Goal: Task Accomplishment & Management: Manage account settings

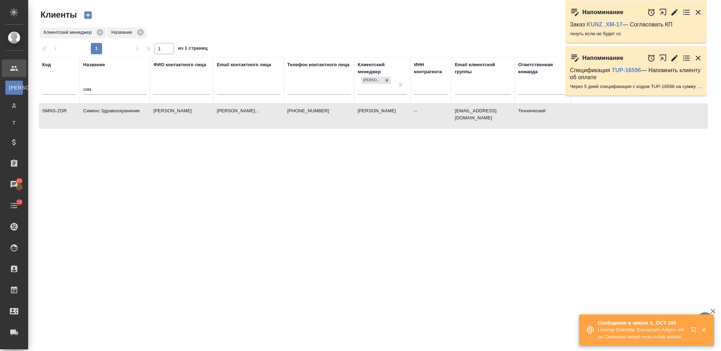
select select "RU"
click at [160, 116] on td "[PERSON_NAME]" at bounding box center [181, 116] width 63 height 25
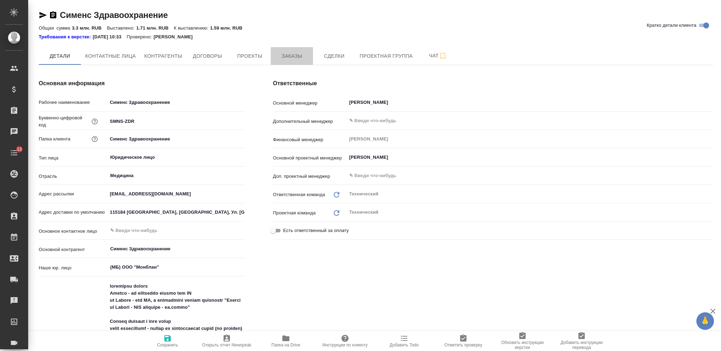
click at [292, 54] on span "Заказы" at bounding box center [292, 56] width 34 height 9
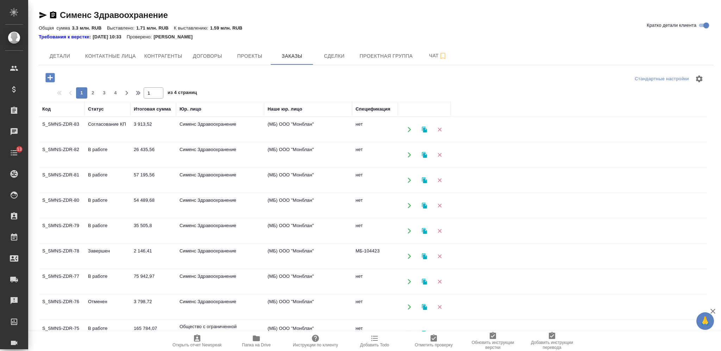
click at [139, 126] on td "3 913,52" at bounding box center [153, 129] width 46 height 25
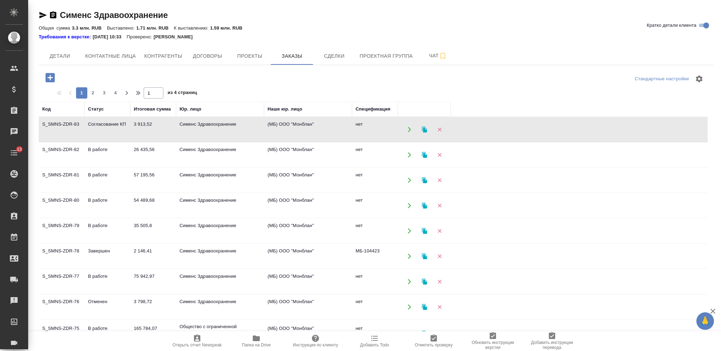
click at [139, 126] on td "3 913,52" at bounding box center [153, 129] width 46 height 25
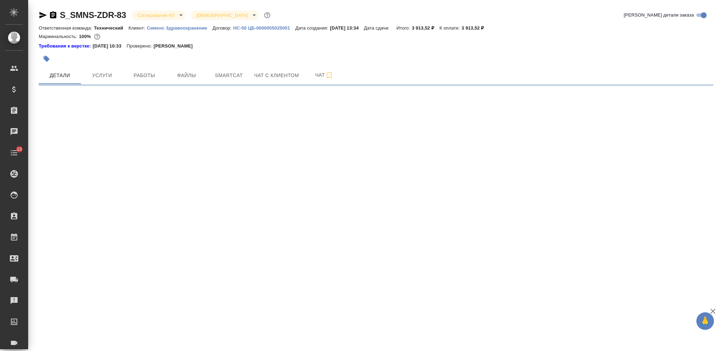
select select "RU"
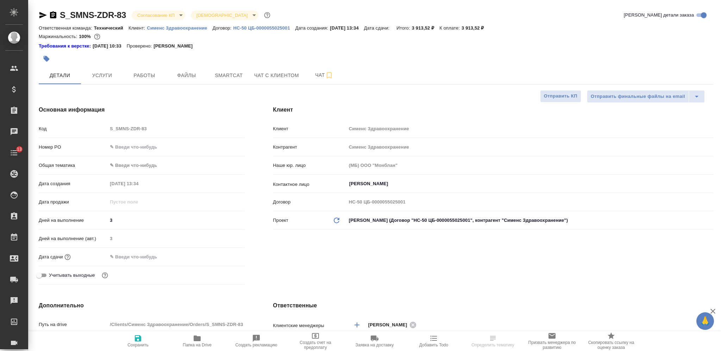
type textarea "x"
click at [131, 143] on input "text" at bounding box center [175, 147] width 137 height 10
paste input "СЗЦБ-014934"
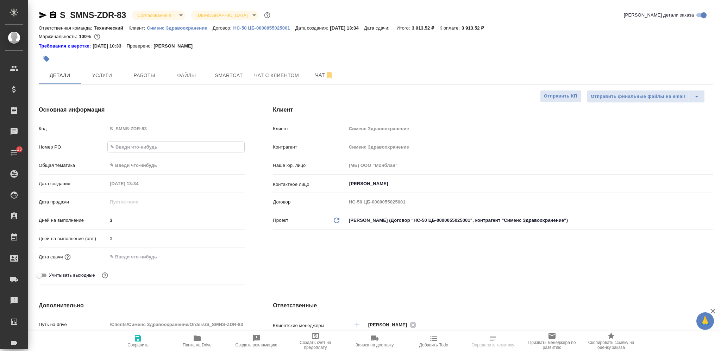
type input "СЗЦБ-014934"
type textarea "x"
type input "СЗЦБ-014934"
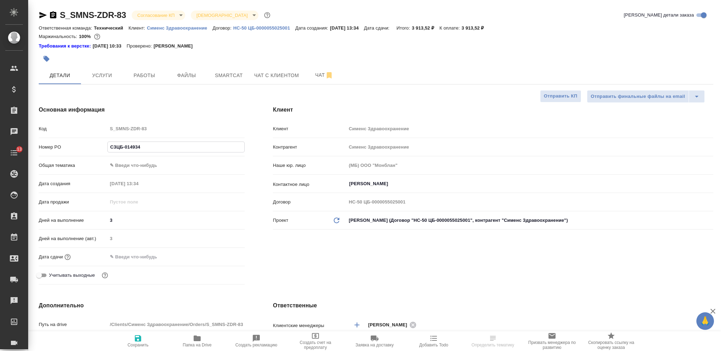
click at [138, 344] on span "Сохранить" at bounding box center [137, 344] width 21 height 5
type textarea "x"
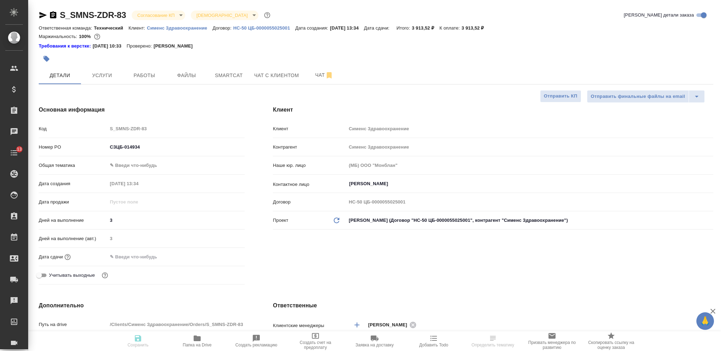
type textarea "x"
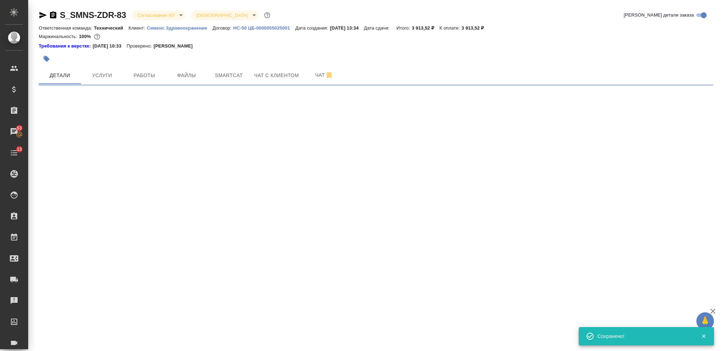
select select "RU"
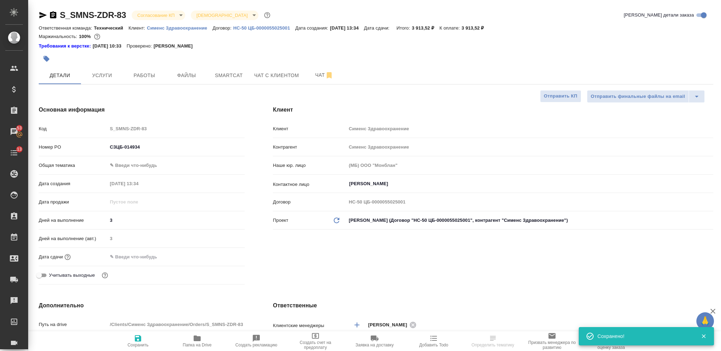
type textarea "x"
click at [224, 74] on span "Smartcat" at bounding box center [229, 75] width 34 height 9
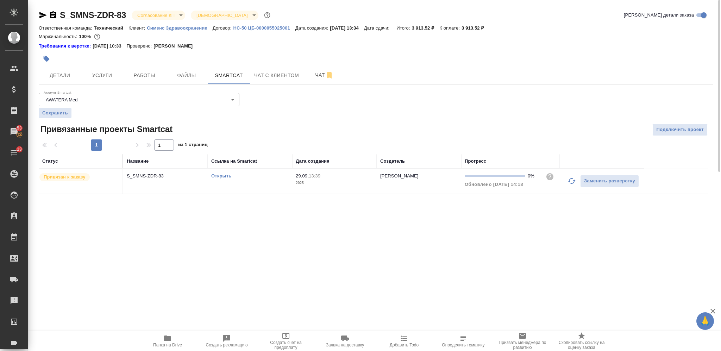
click at [462, 342] on icon "button" at bounding box center [463, 338] width 8 height 8
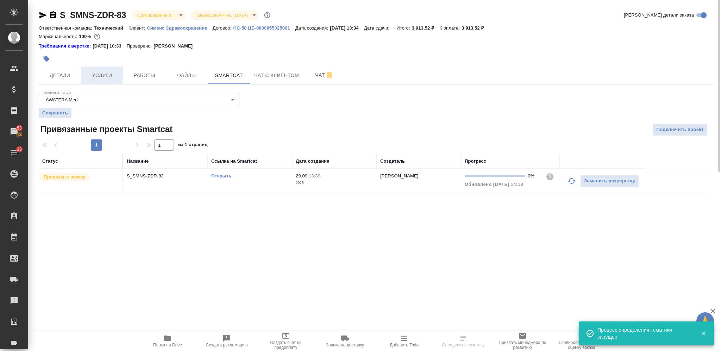
click at [101, 80] on span "Услуги" at bounding box center [102, 75] width 34 height 9
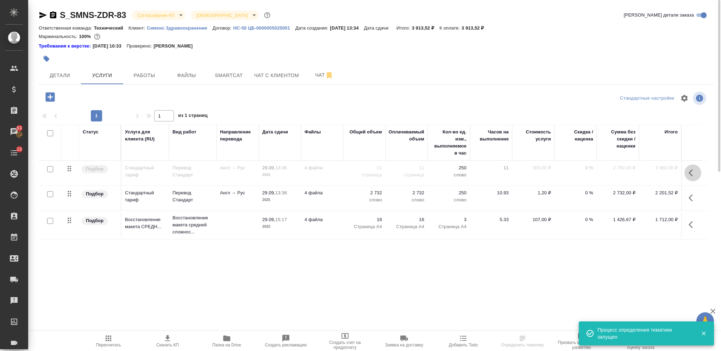
click at [691, 169] on icon "button" at bounding box center [692, 173] width 8 height 8
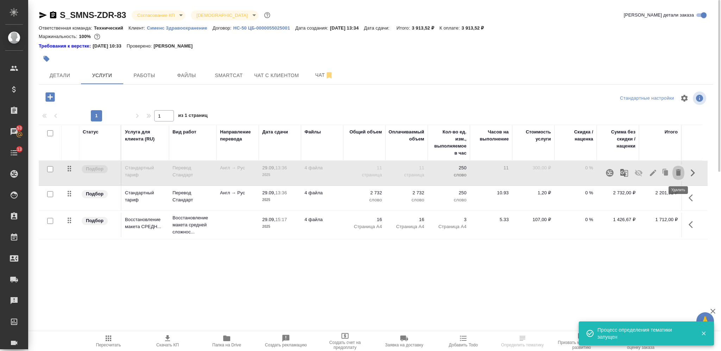
click at [677, 172] on icon "button" at bounding box center [678, 172] width 5 height 6
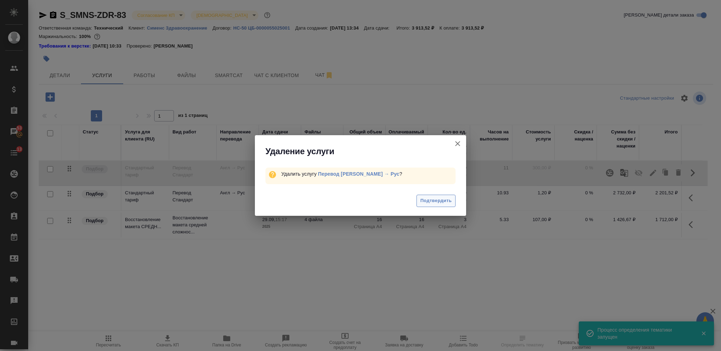
click at [429, 205] on button "Подтвердить" at bounding box center [435, 201] width 39 height 12
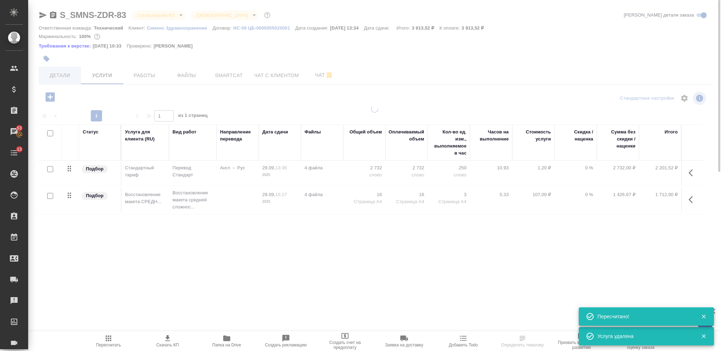
click at [61, 76] on div at bounding box center [374, 147] width 693 height 294
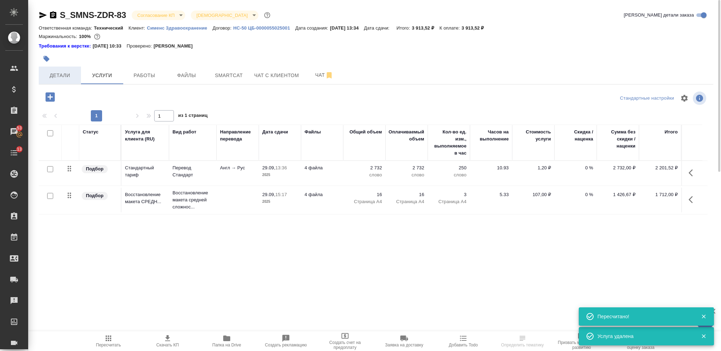
click at [61, 76] on span "Детали" at bounding box center [60, 75] width 34 height 9
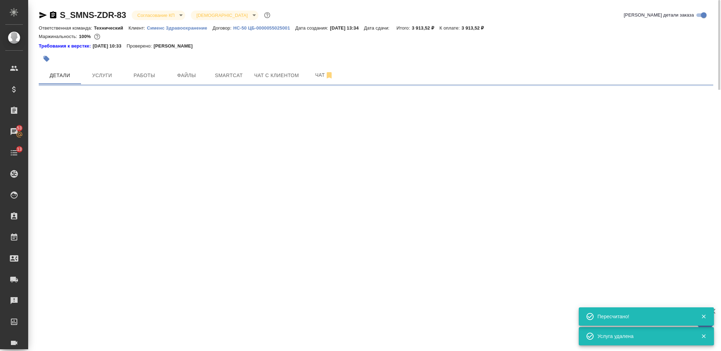
select select "RU"
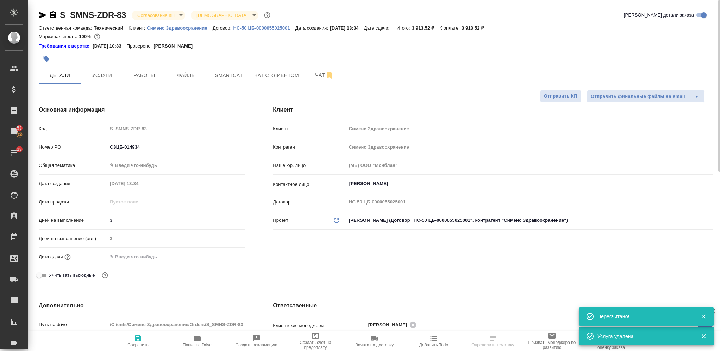
type textarea "x"
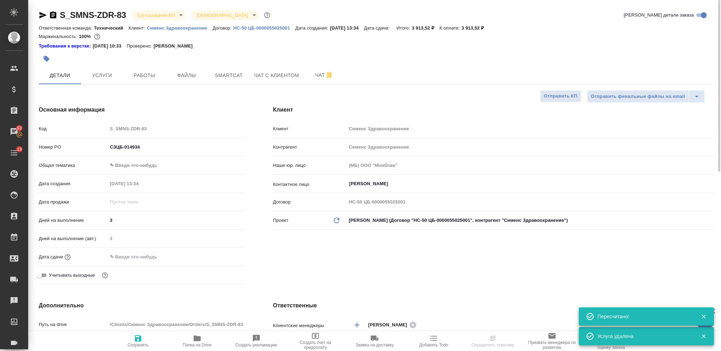
type textarea "x"
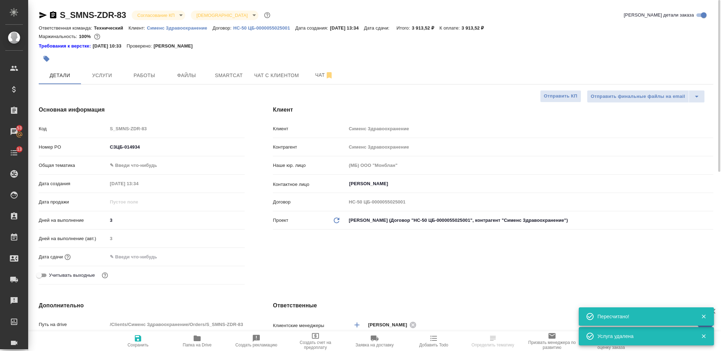
type textarea "x"
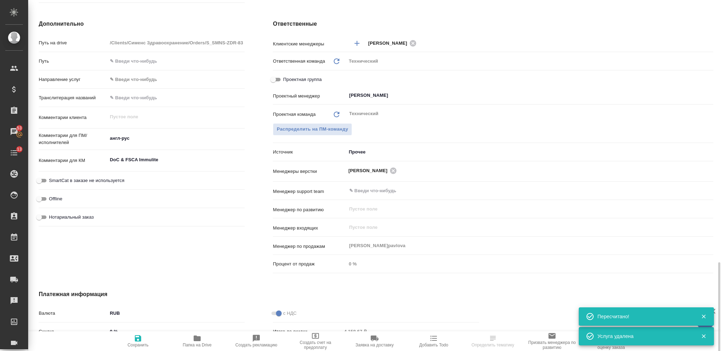
scroll to position [365, 0]
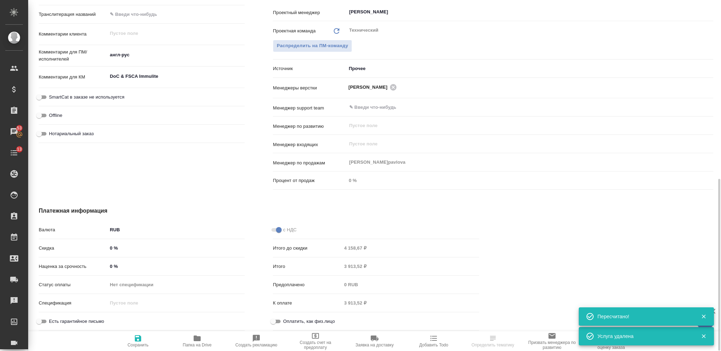
type textarea "x"
click at [168, 51] on textarea "англ-рус" at bounding box center [175, 55] width 137 height 12
type textarea "x"
type textarea "англ-русэ"
type textarea "x"
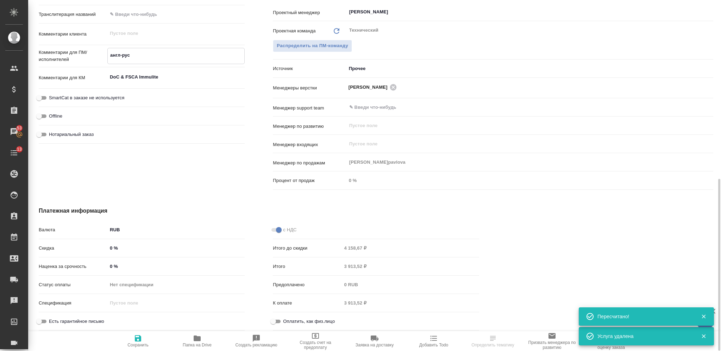
type textarea "x"
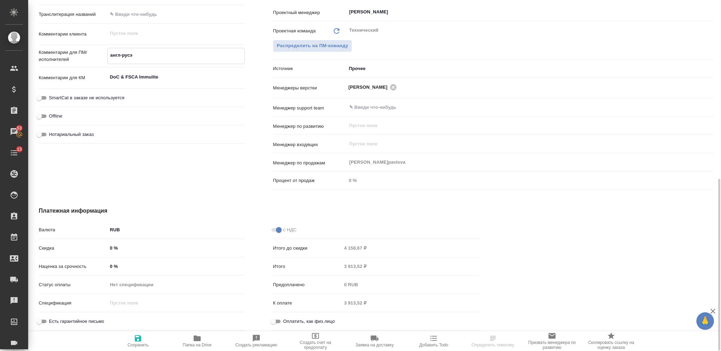
type textarea "англ-рус"
type textarea "x"
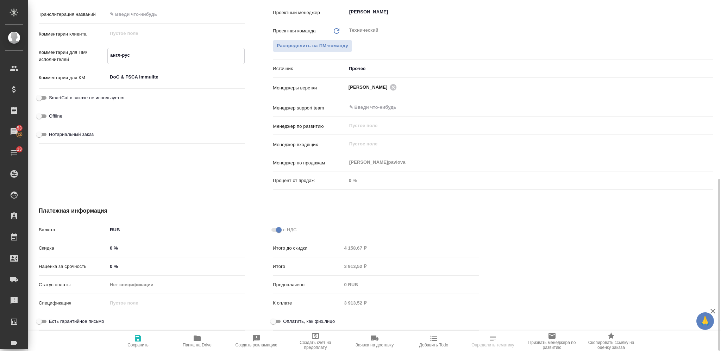
type textarea "англ-рус"
type textarea "x"
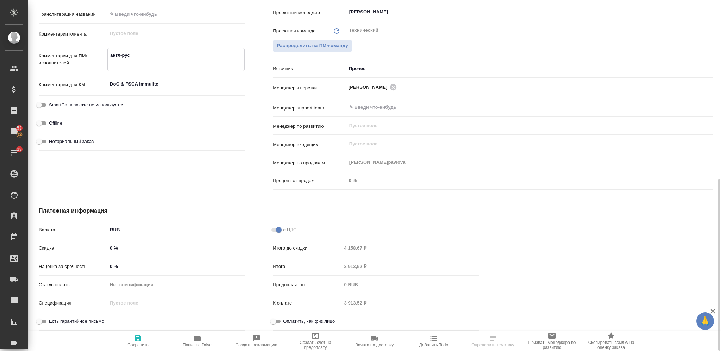
type textarea "англ-рус е"
type textarea "x"
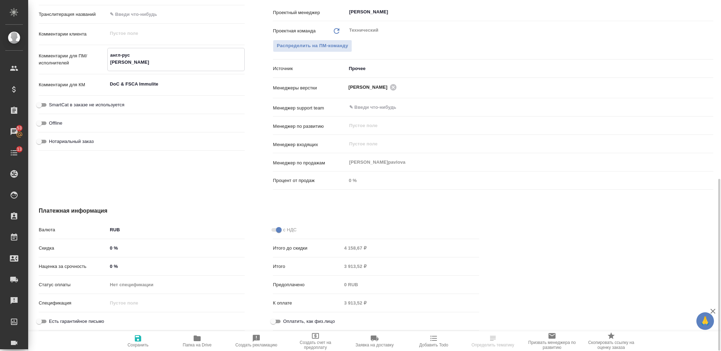
type textarea "англ-рус ес"
type textarea "x"
type textarea "англ-рус ест"
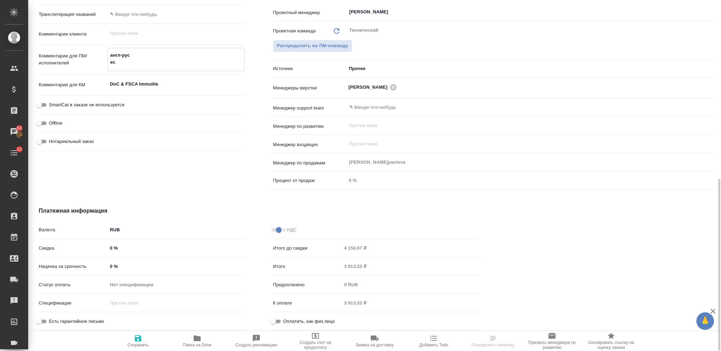
type textarea "x"
type textarea "англ-рус есть"
type textarea "x"
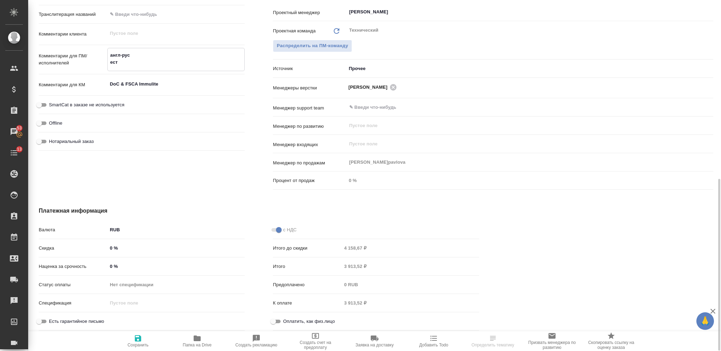
type textarea "x"
type textarea "англ-рус есть ю"
type textarea "x"
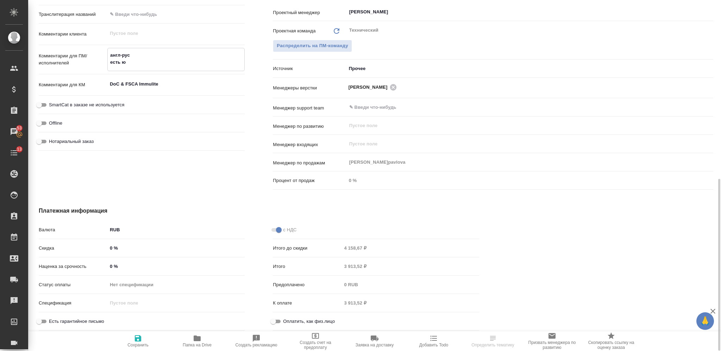
type textarea "англ-рус есть юр"
type textarea "x"
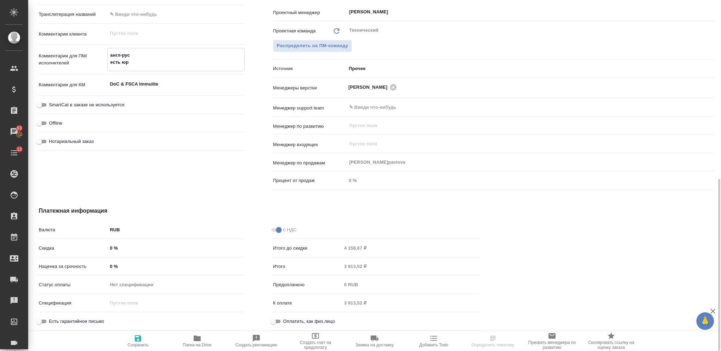
type textarea "англ-рус есть юр"
type textarea "x"
type textarea "англ-рус есть юр ("
type textarea "x"
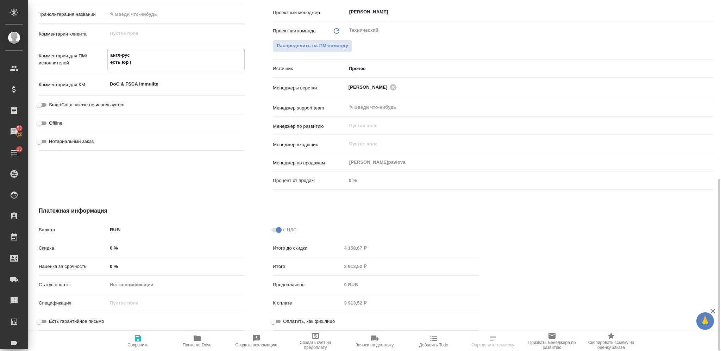
type textarea "x"
type textarea "англ-рус есть юр (а"
type textarea "x"
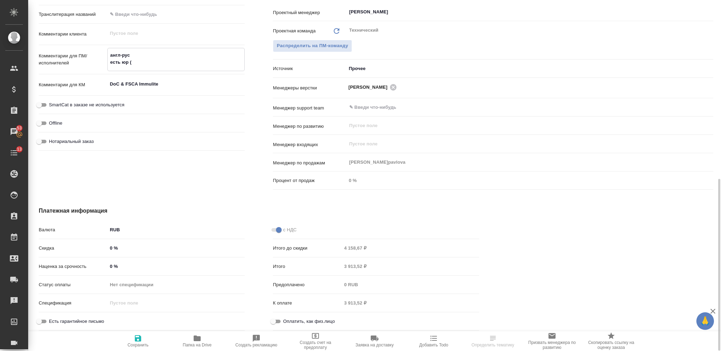
type textarea "x"
type textarea "англ-рус есть юр (ап"
type textarea "x"
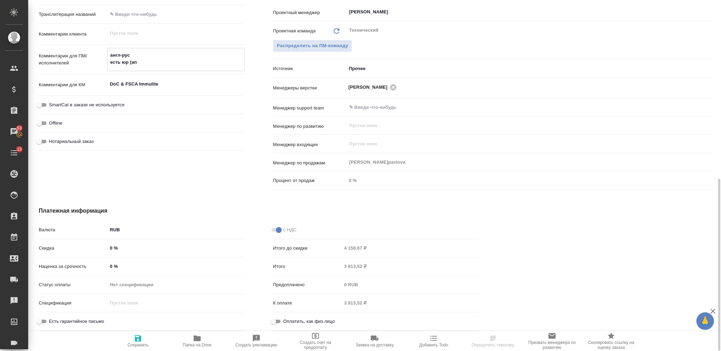
type textarea "x"
type textarea "англ-рус есть юр (апо"
type textarea "x"
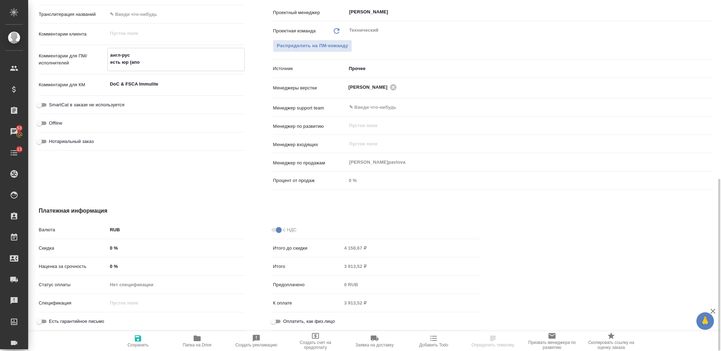
type textarea "англ-рус есть юр (апос"
type textarea "x"
type textarea "англ-рус есть юр (апост"
type textarea "x"
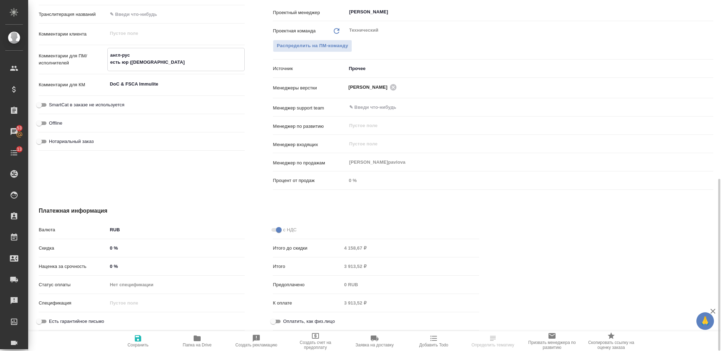
type textarea "x"
type textarea "англ-рус есть юр (апости"
type textarea "x"
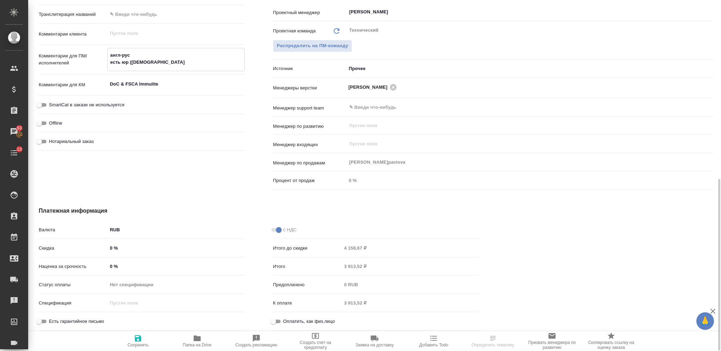
type textarea "x"
type textarea "англ-рус есть юр (апостил"
type textarea "x"
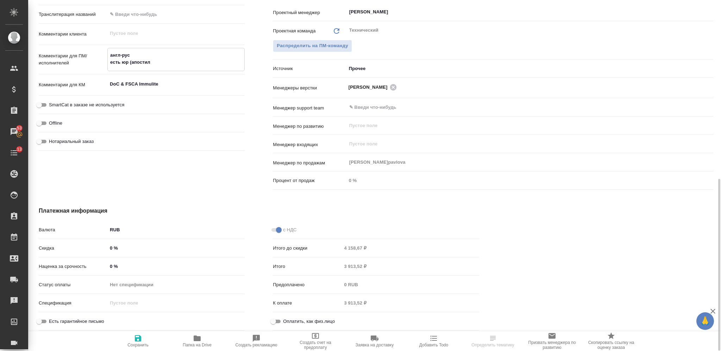
type textarea "x"
type textarea "англ-рус есть юр (апостиль"
type textarea "x"
type textarea "англ-рус есть юр (апостиль)"
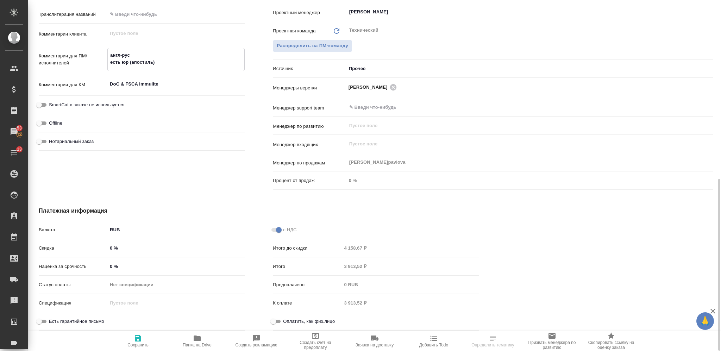
type textarea "x"
type textarea "англ-рус есть юр (апостиль)"
type textarea "x"
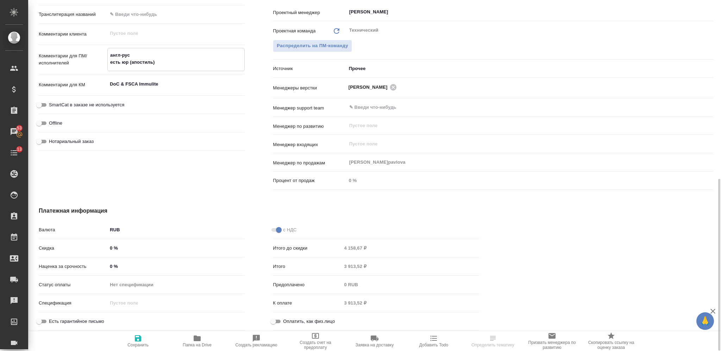
click at [144, 340] on span "Сохранить" at bounding box center [138, 340] width 51 height 13
type textarea "x"
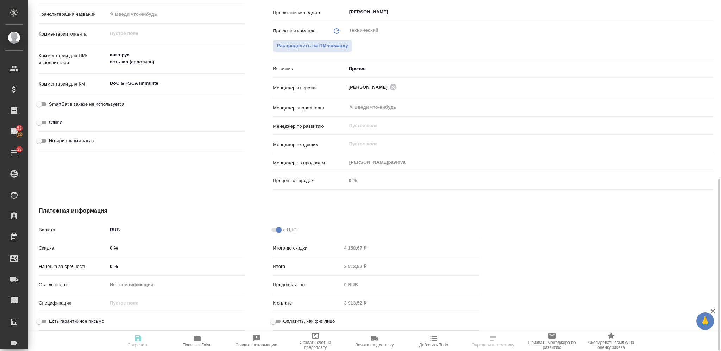
type textarea "x"
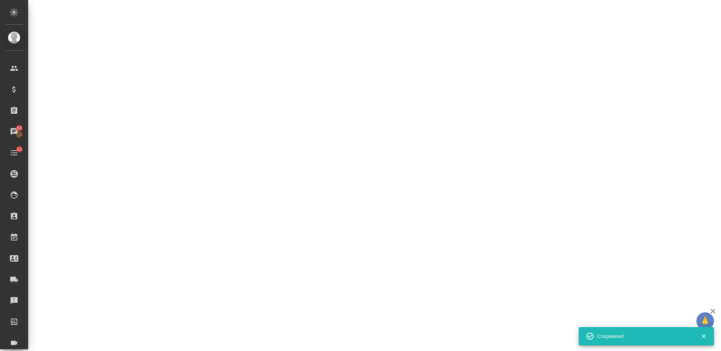
select select "RU"
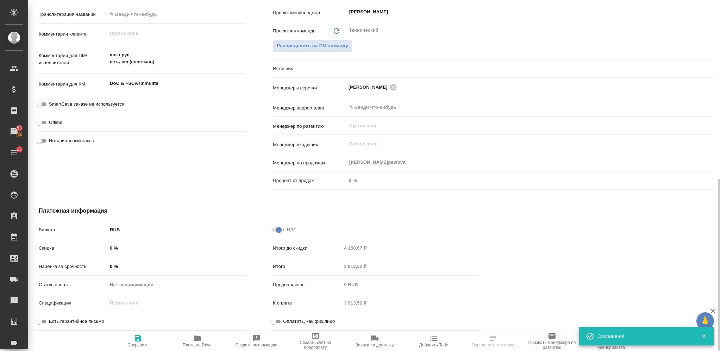
type textarea "x"
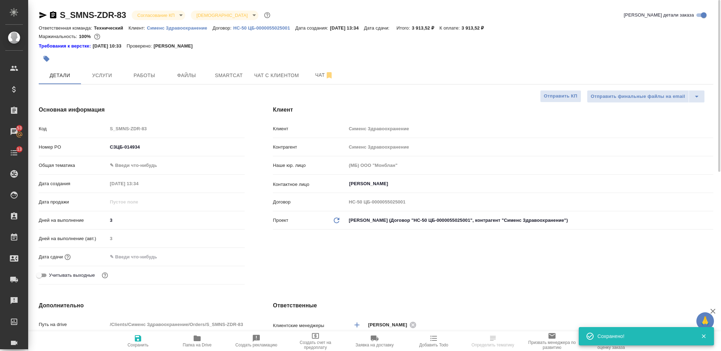
click at [145, 10] on body "🙏 .cls-1 fill:#fff; AWATERA Nikiforova Valeria Клиенты Спецификации Заказы 53 Ч…" at bounding box center [360, 175] width 721 height 351
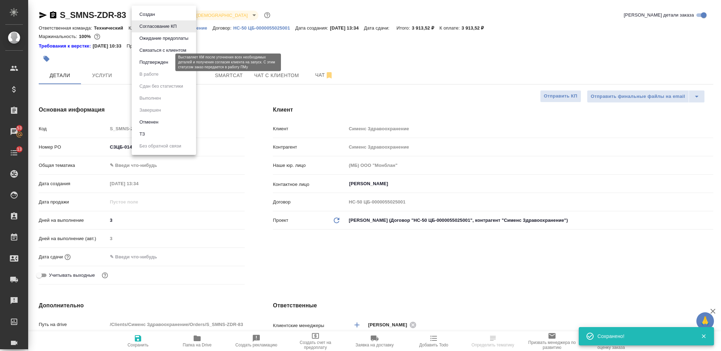
click at [169, 64] on button "Подтвержден" at bounding box center [153, 62] width 33 height 8
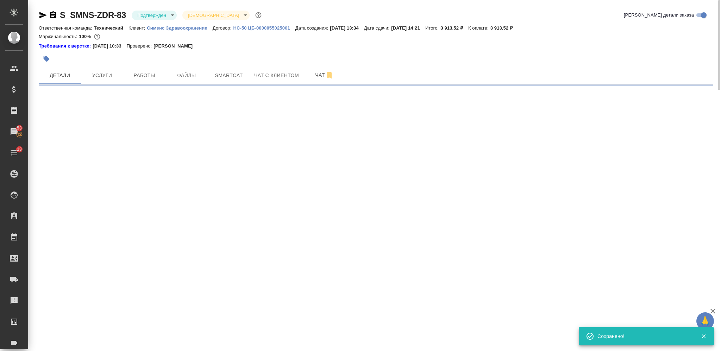
select select "RU"
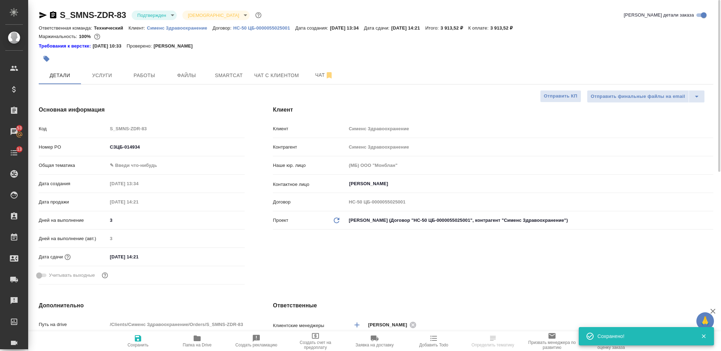
type textarea "x"
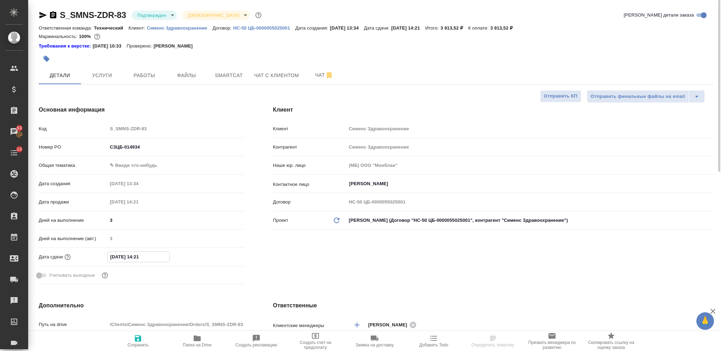
drag, startPoint x: 155, startPoint y: 257, endPoint x: 136, endPoint y: 258, distance: 19.4
click at [136, 258] on input "02.10.2025 14:21" at bounding box center [139, 257] width 62 height 10
type input "02.10.2025 1_:__"
type textarea "x"
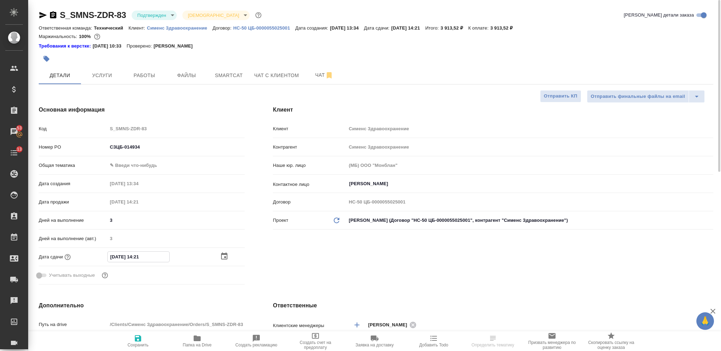
type textarea "x"
type input "02.10.2025 17:__"
type textarea "x"
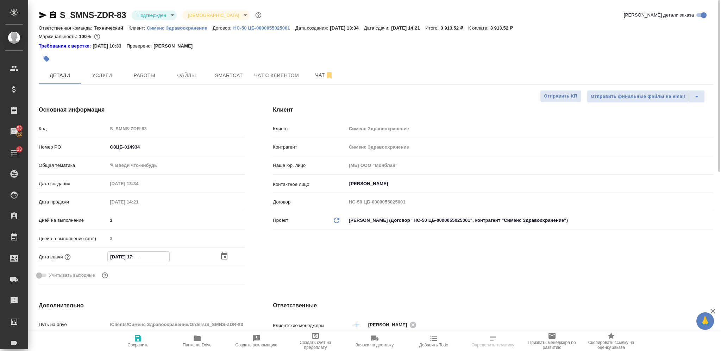
type input "02.10.2025 17:0_"
type textarea "x"
type input "02.10.2025 17:00"
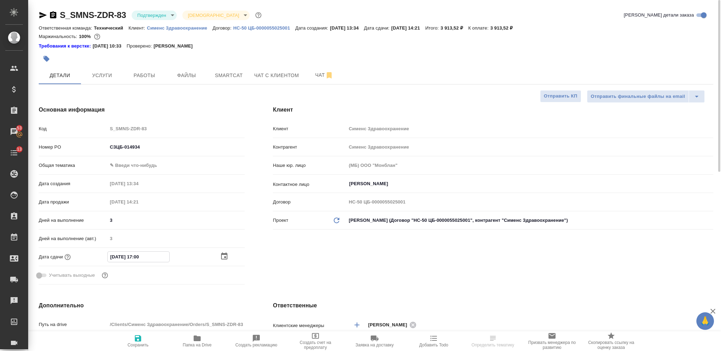
type textarea "x"
type input "02.10.2025 17:00"
click at [138, 340] on icon "button" at bounding box center [138, 338] width 8 height 8
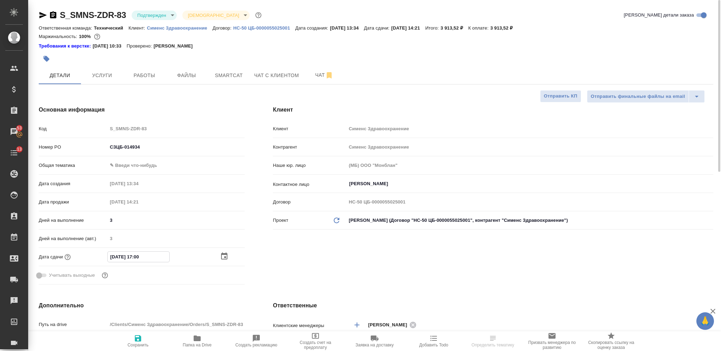
type textarea "x"
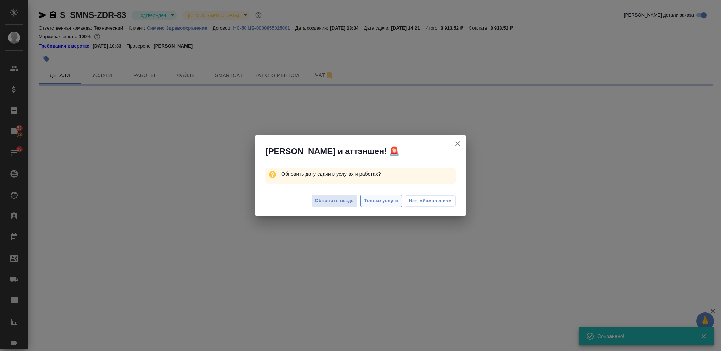
select select "RU"
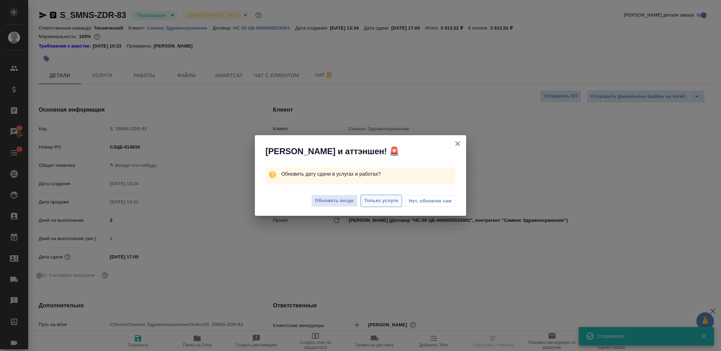
type textarea "x"
click at [385, 202] on span "Только услуги" at bounding box center [381, 201] width 34 height 8
type textarea "x"
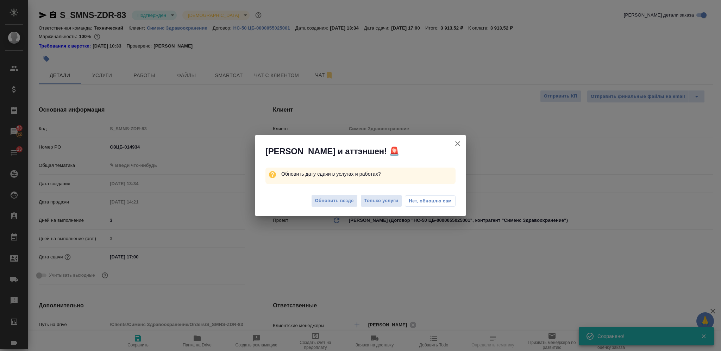
type textarea "x"
